Goal: Task Accomplishment & Management: Use online tool/utility

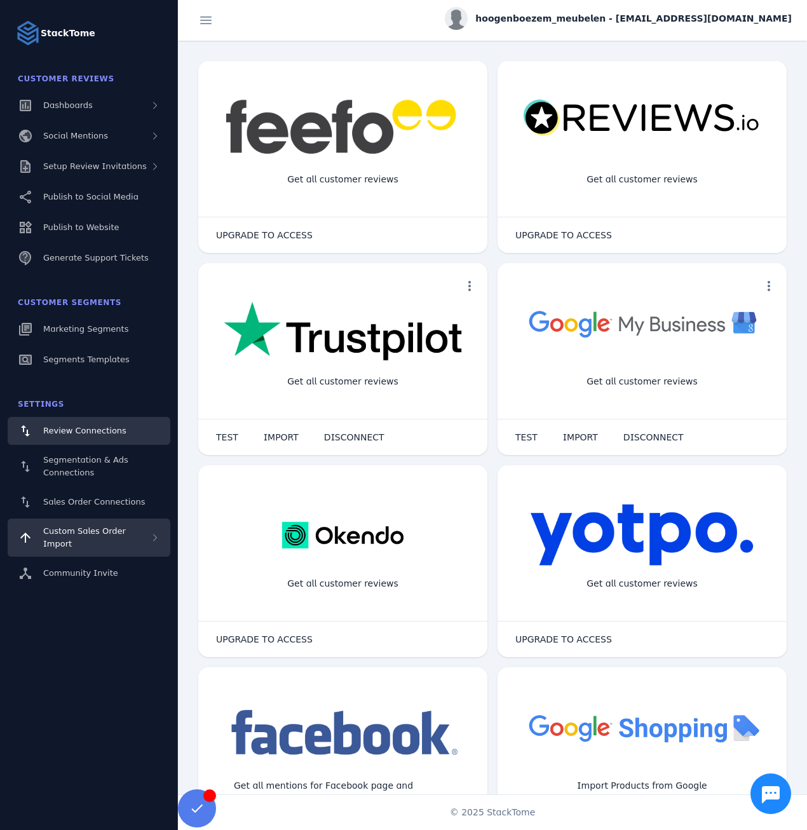
click at [123, 536] on span "Custom Sales Order Import" at bounding box center [84, 537] width 83 height 22
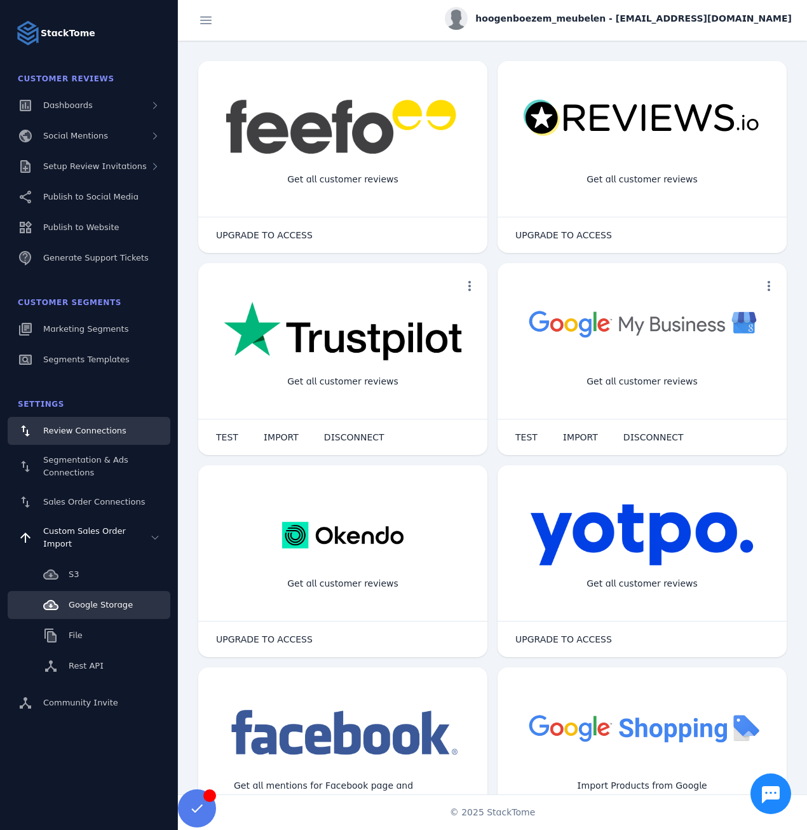
click at [130, 592] on link "Google Storage" at bounding box center [89, 605] width 163 height 28
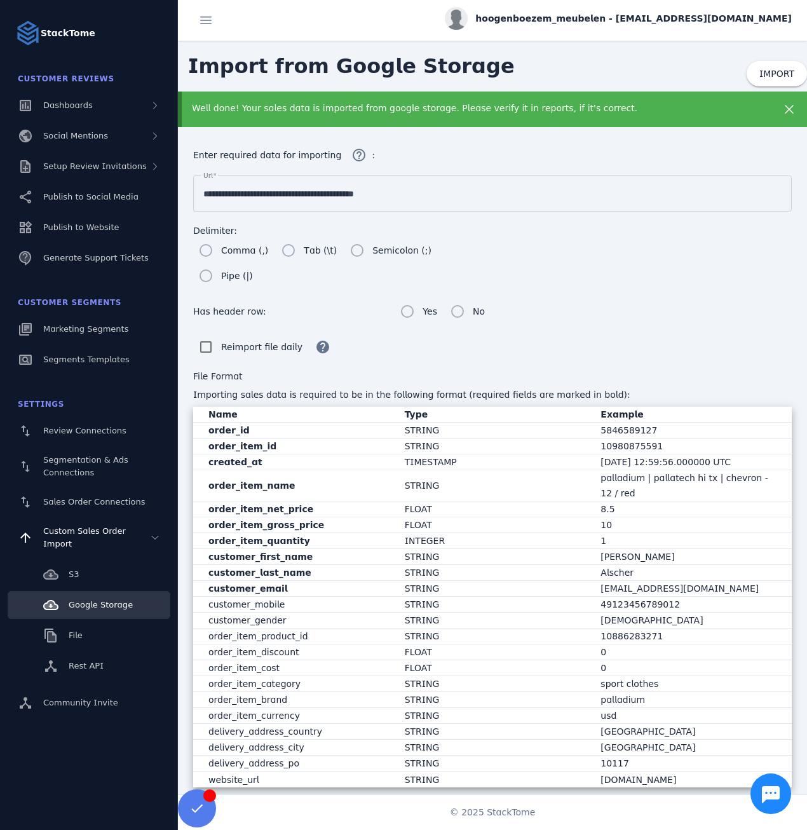
click at [299, 197] on input "**********" at bounding box center [492, 193] width 578 height 15
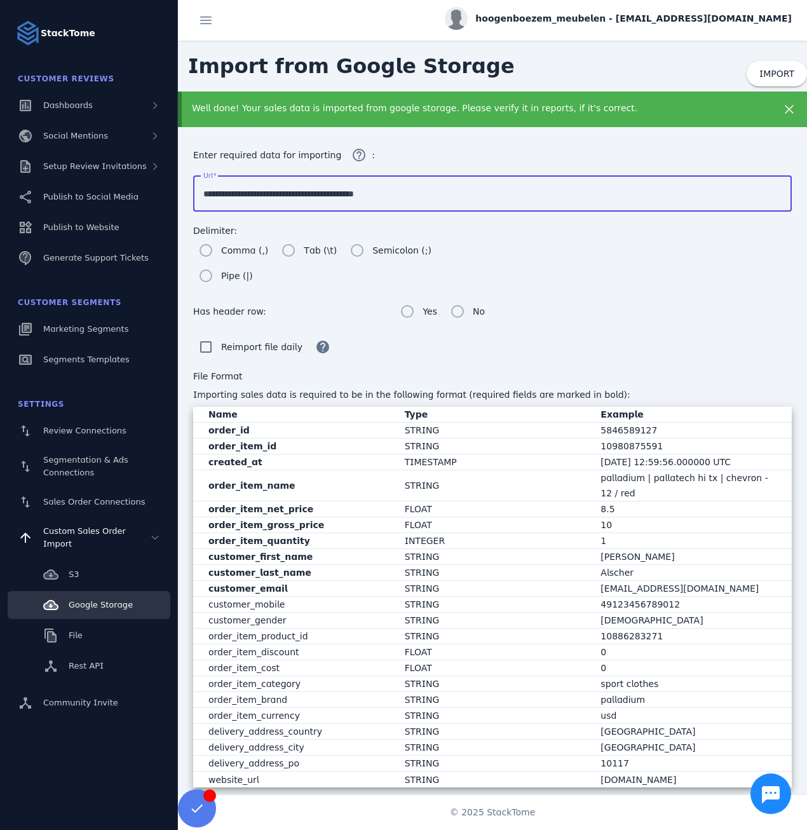
click at [299, 197] on input "**********" at bounding box center [492, 193] width 578 height 15
